Goal: Navigation & Orientation: Find specific page/section

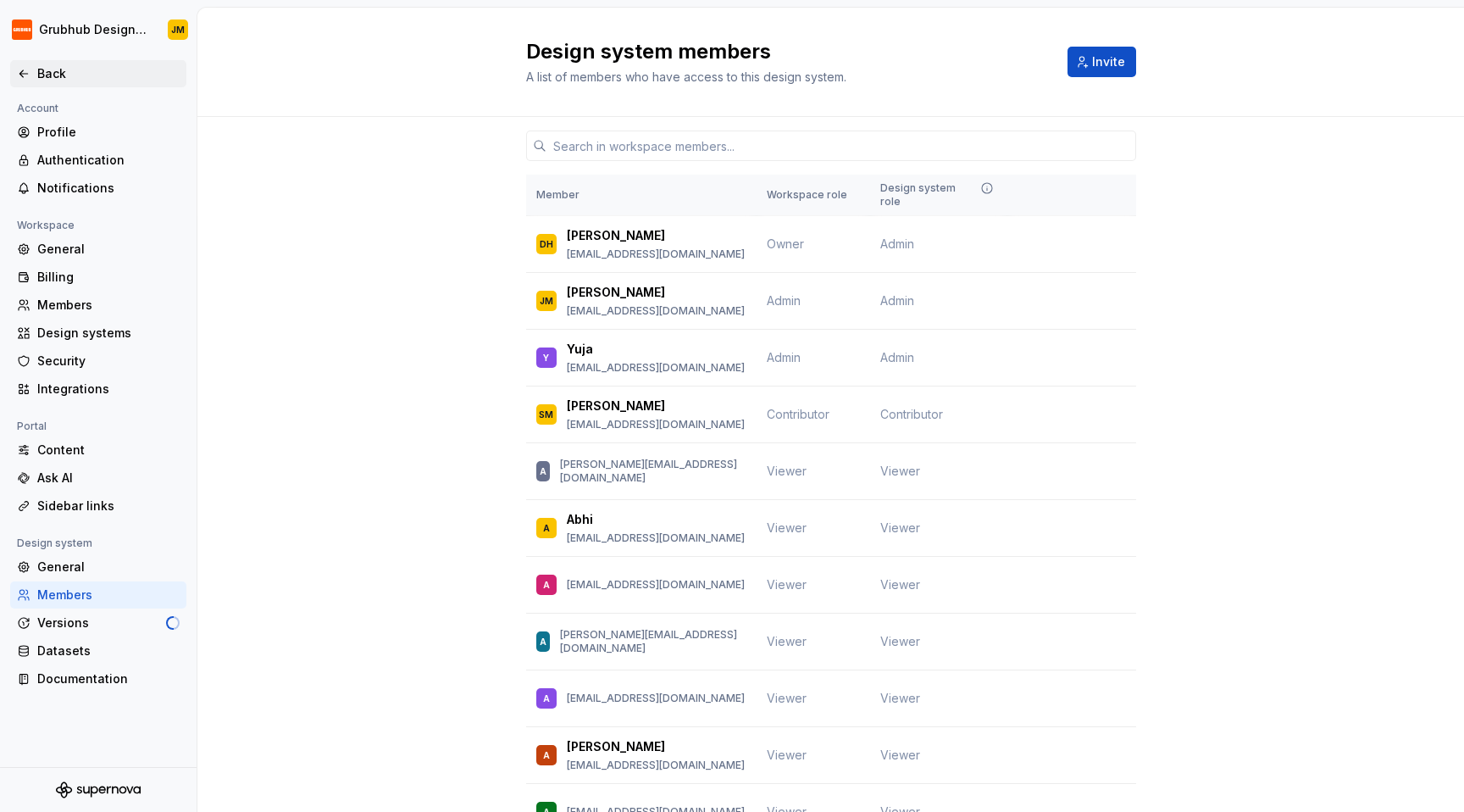
click at [60, 80] on div "Back" at bounding box center [108, 74] width 142 height 17
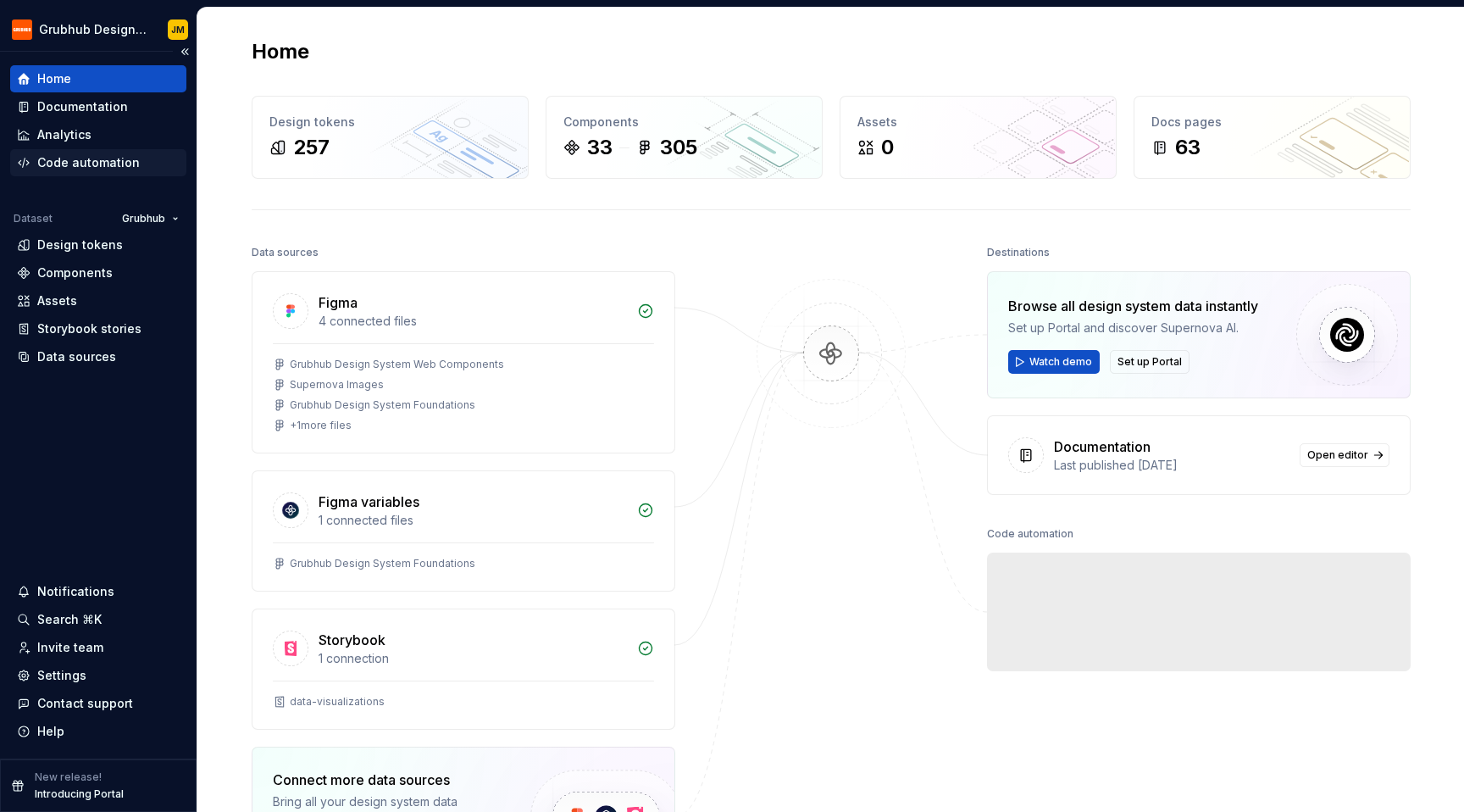
click at [113, 168] on div "Code automation" at bounding box center [88, 163] width 102 height 17
